Goal: Transaction & Acquisition: Purchase product/service

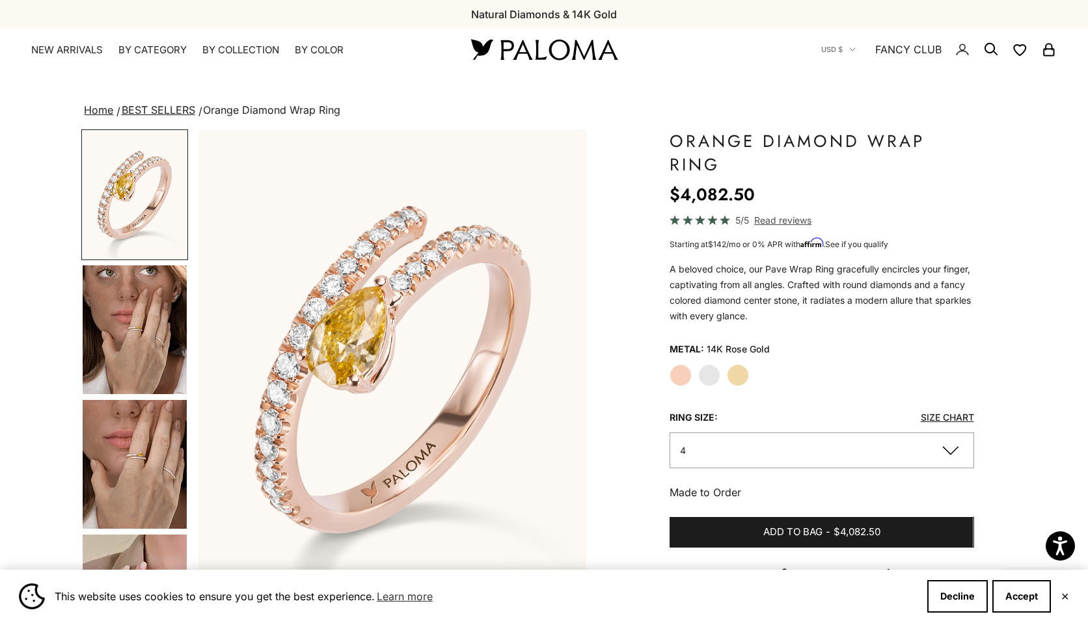
click at [737, 375] on label "Yellow Gold" at bounding box center [738, 375] width 22 height 22
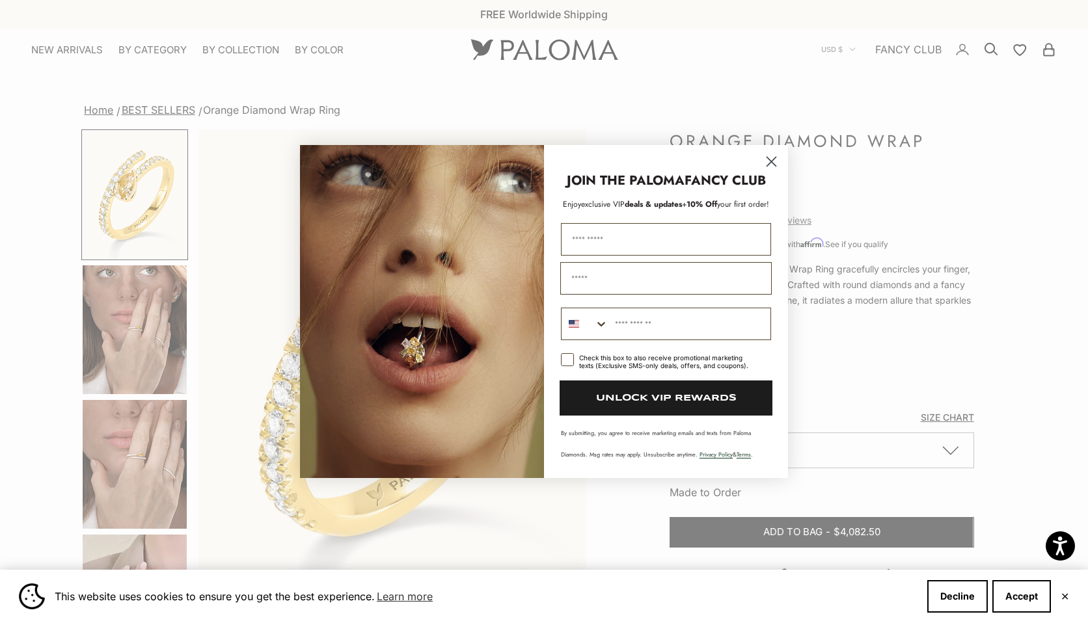
click at [773, 160] on icon "Close dialog" at bounding box center [771, 161] width 9 height 9
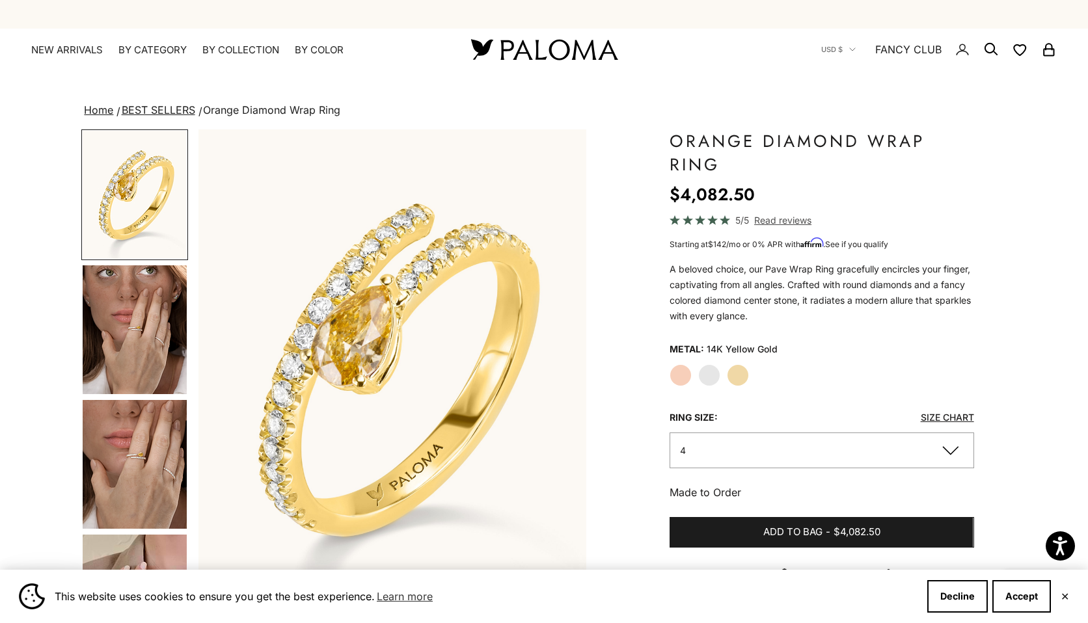
click at [148, 342] on img "Go to item 4" at bounding box center [135, 329] width 104 height 129
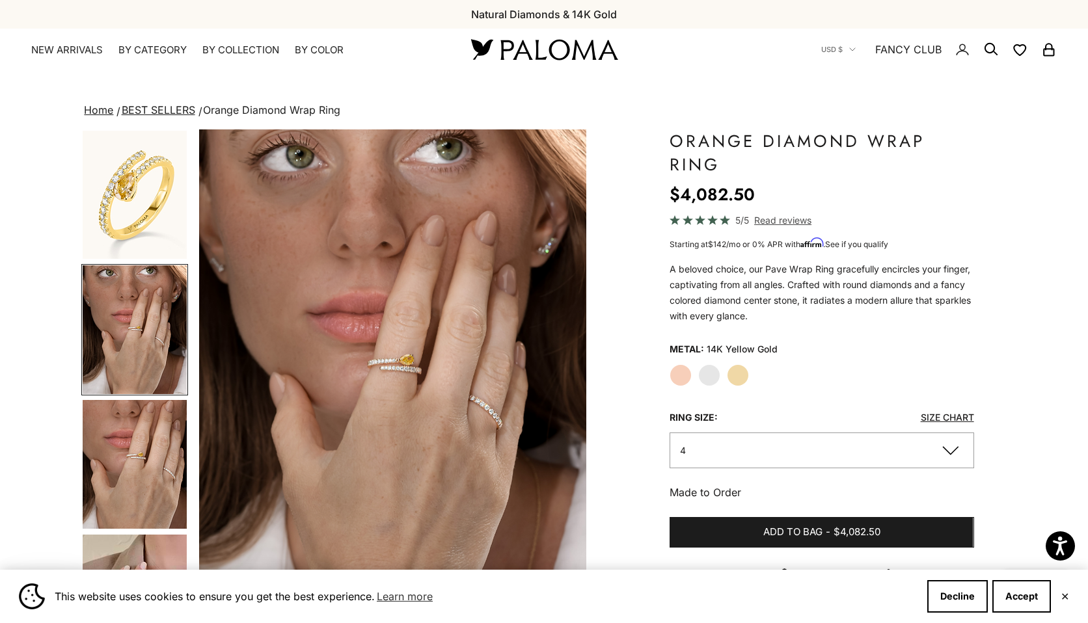
scroll to position [0, 403]
click at [150, 425] on img "Go to item 5" at bounding box center [135, 464] width 104 height 129
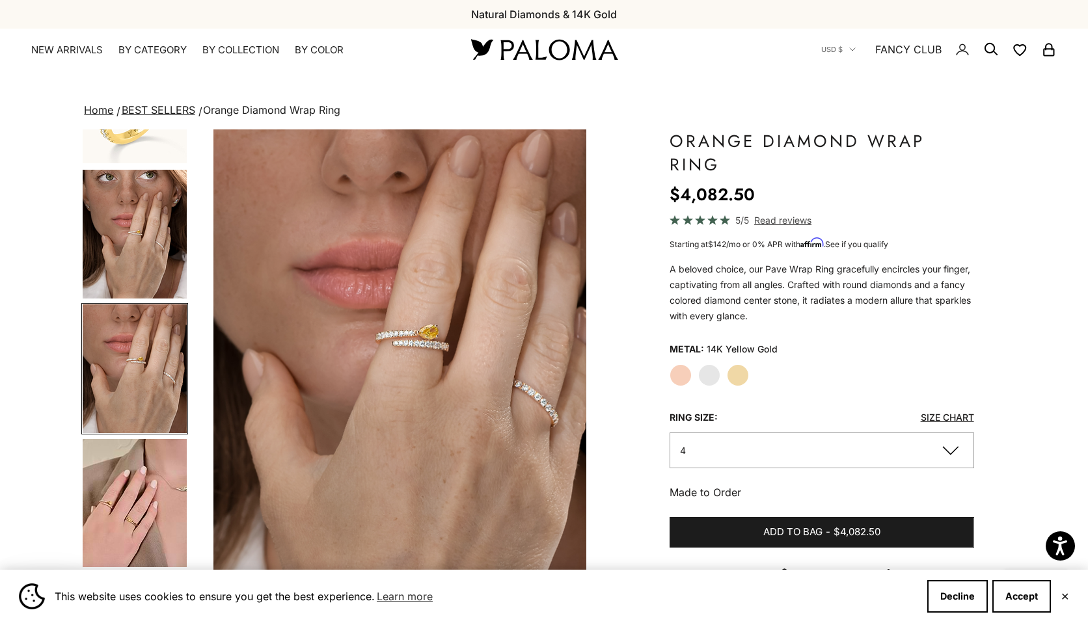
scroll to position [0, 807]
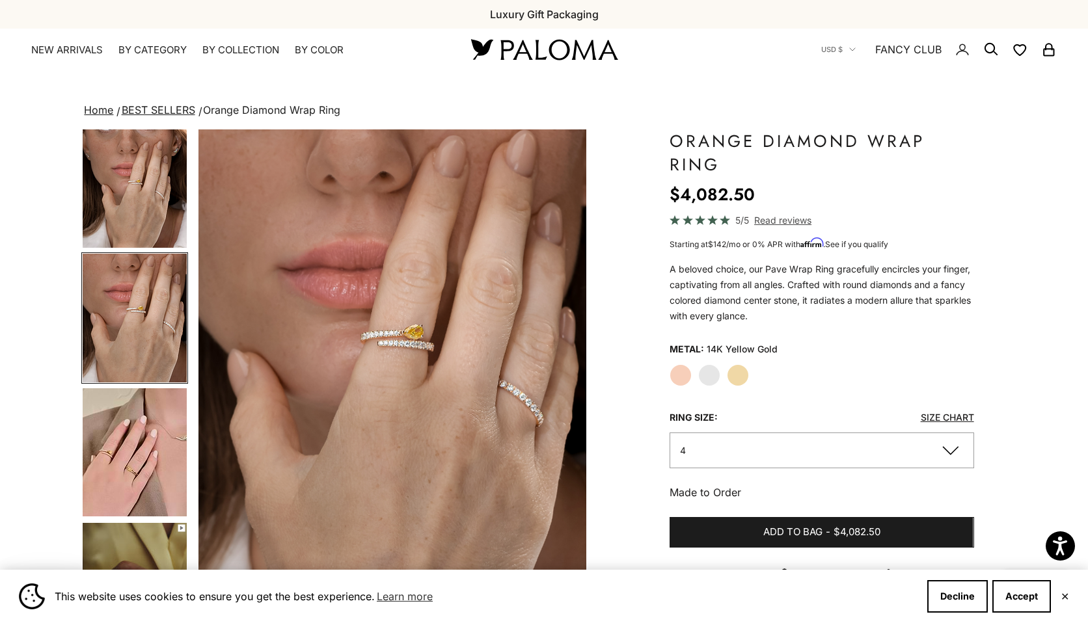
click at [150, 425] on img "Go to item 6" at bounding box center [135, 452] width 104 height 128
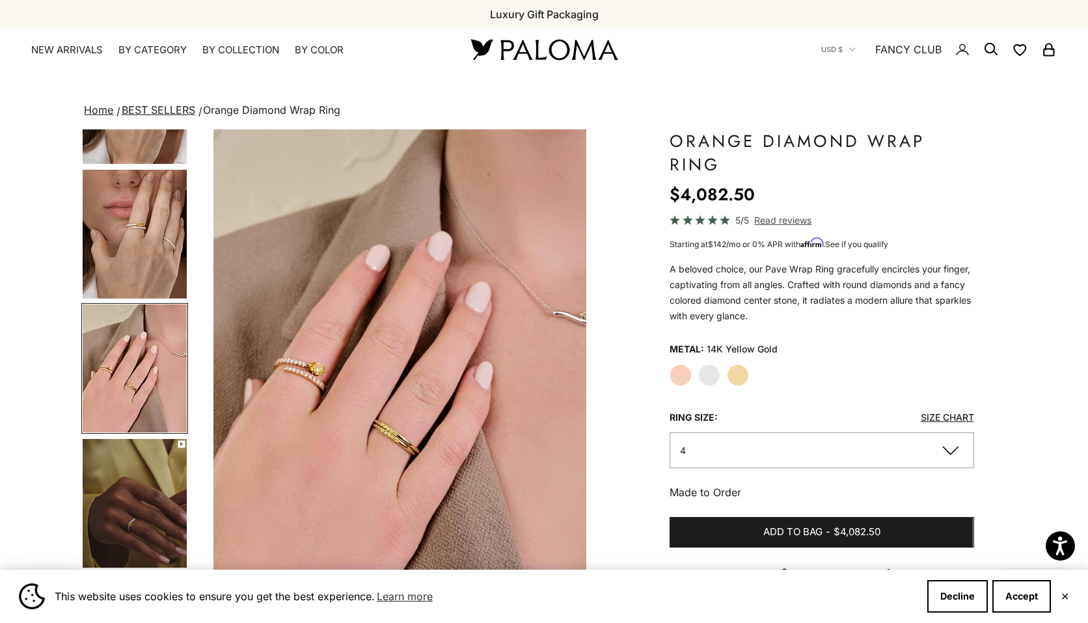
scroll to position [0, 1209]
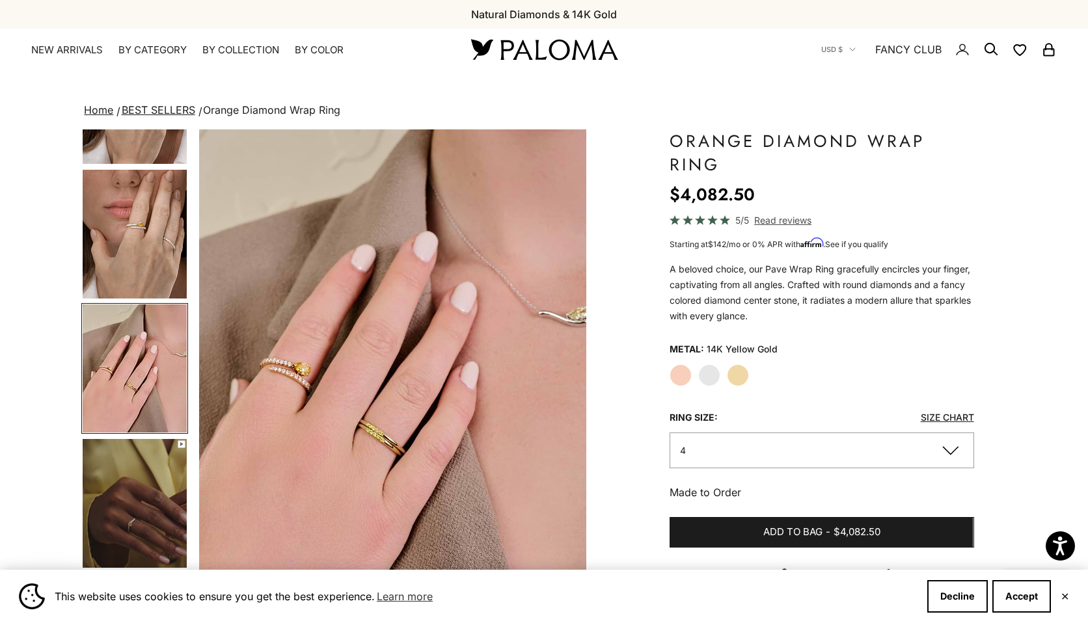
click at [154, 526] on img "Go to item 7" at bounding box center [135, 503] width 104 height 129
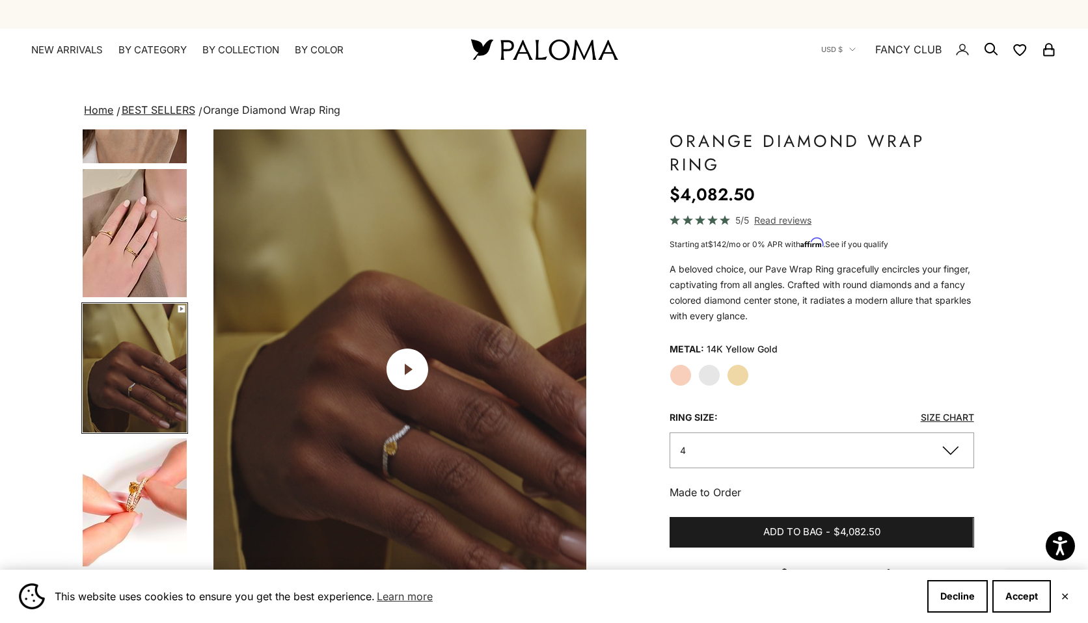
scroll to position [0, 1613]
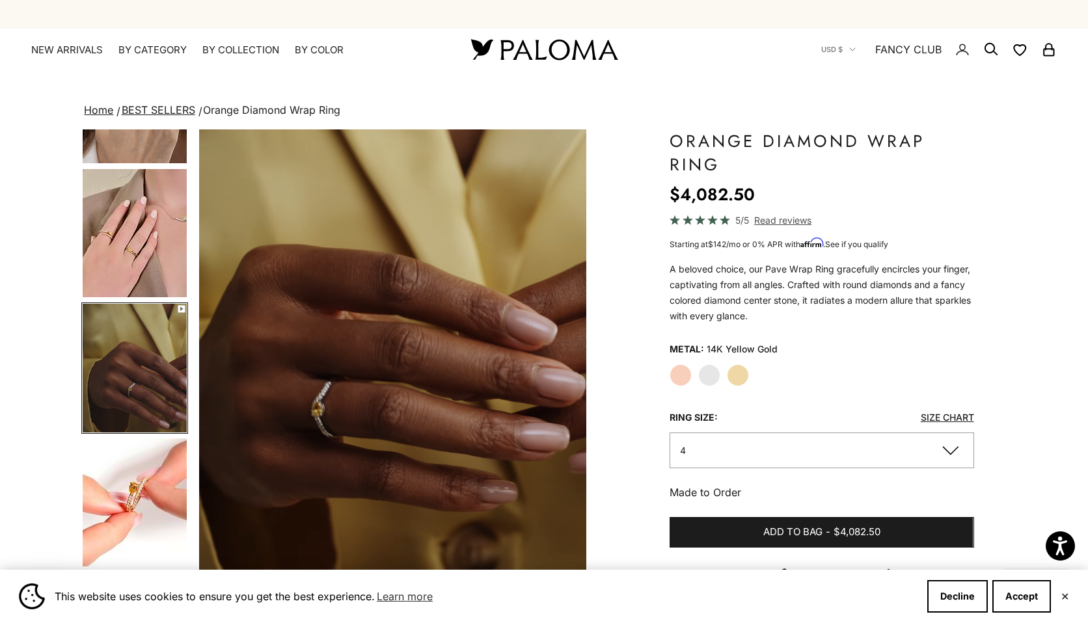
click at [708, 375] on label "White Gold" at bounding box center [709, 375] width 22 height 22
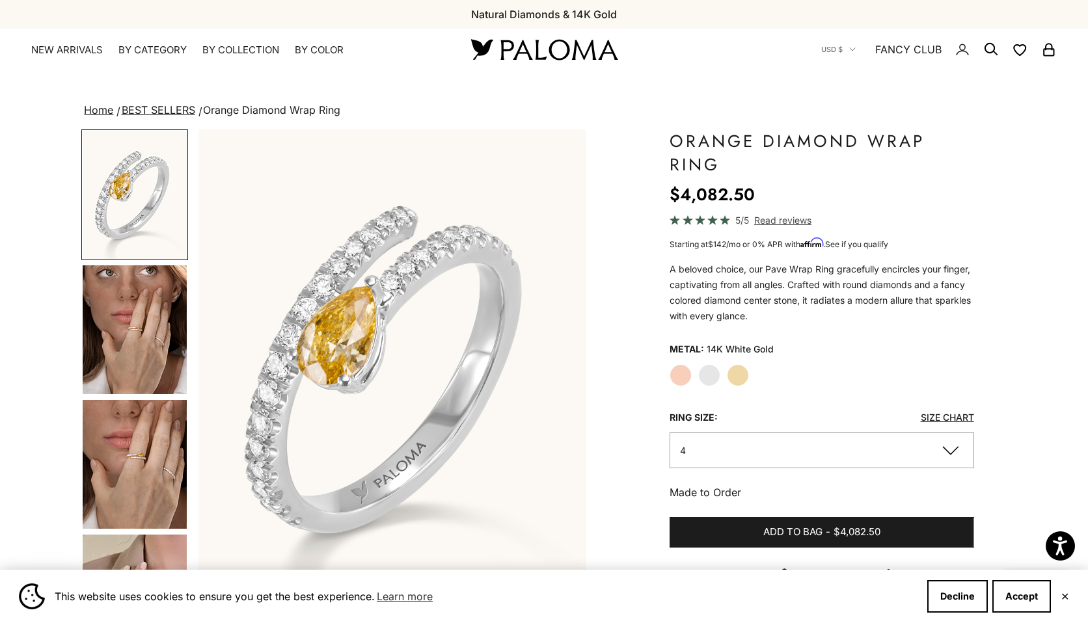
click at [747, 375] on label "Yellow Gold" at bounding box center [738, 375] width 22 height 22
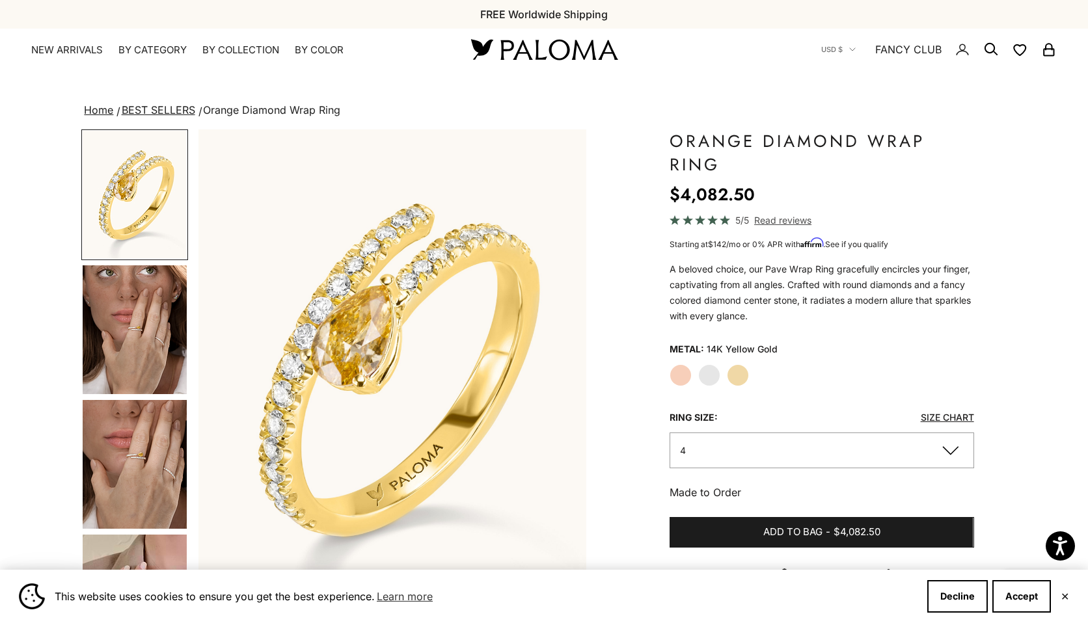
click at [133, 321] on img "Go to item 4" at bounding box center [135, 329] width 104 height 129
